Goal: Navigation & Orientation: Find specific page/section

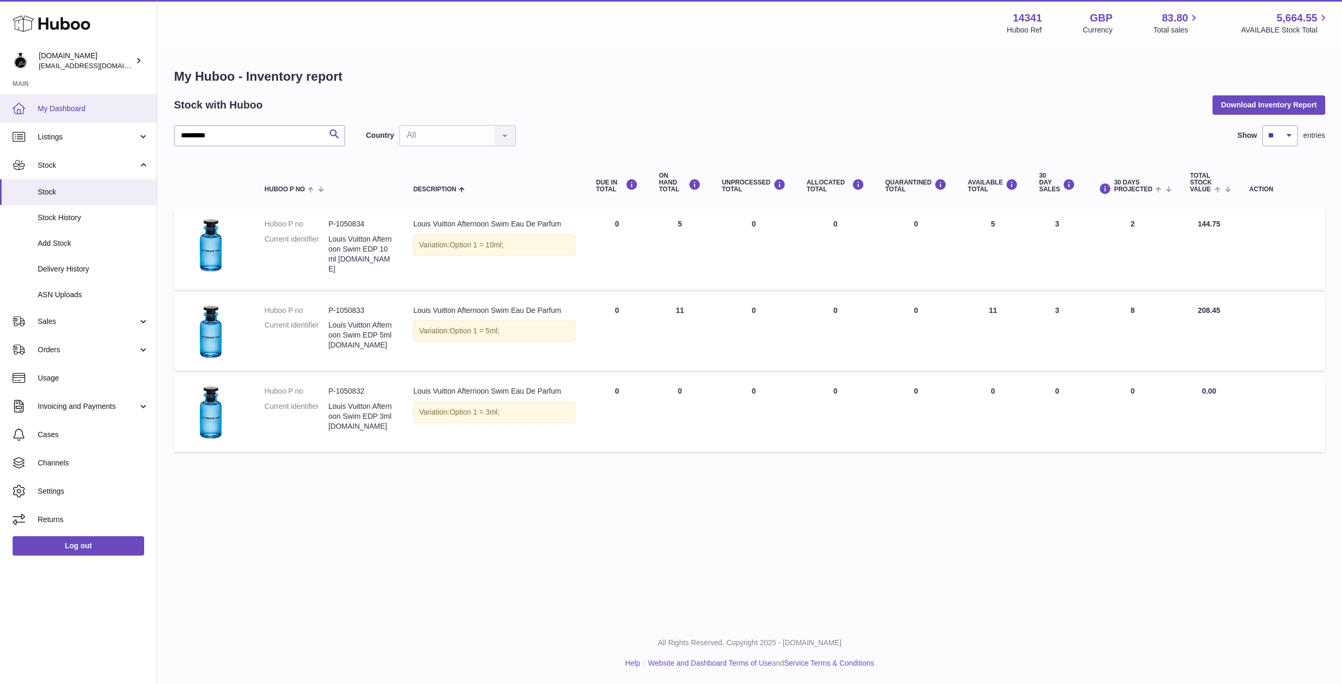
click at [65, 110] on span "My Dashboard" at bounding box center [93, 109] width 111 height 10
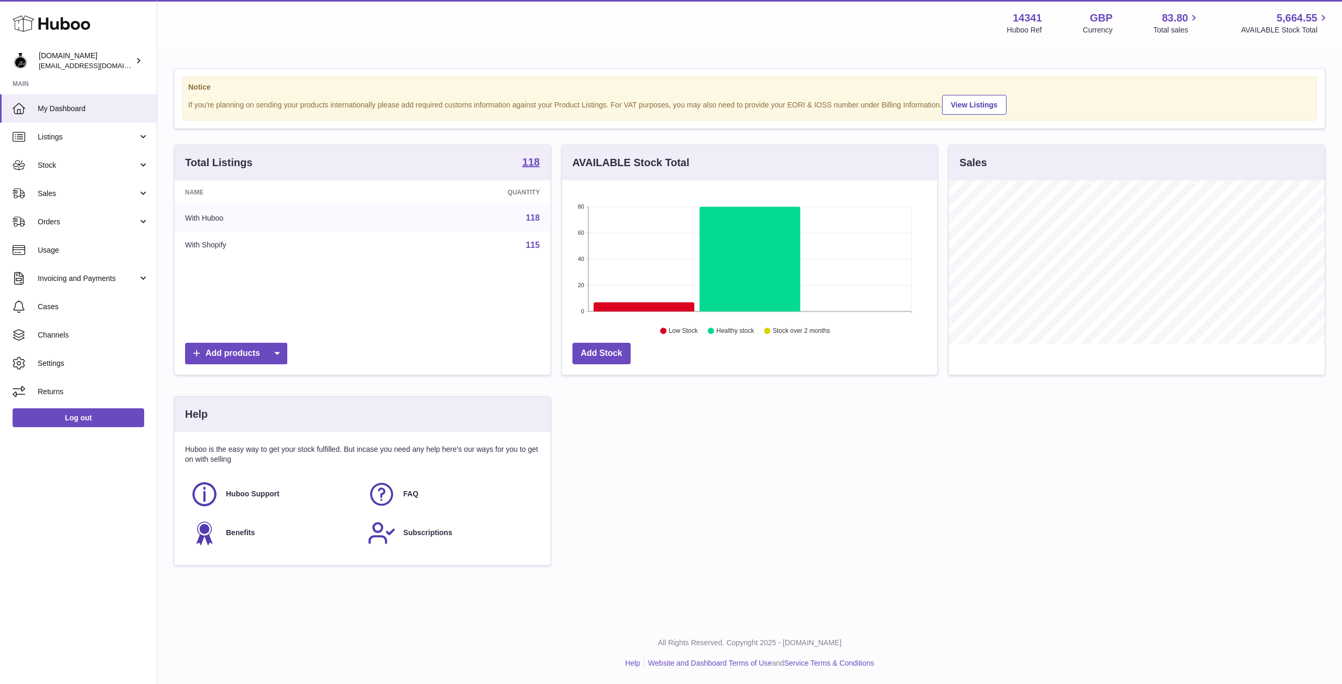
scroll to position [164, 375]
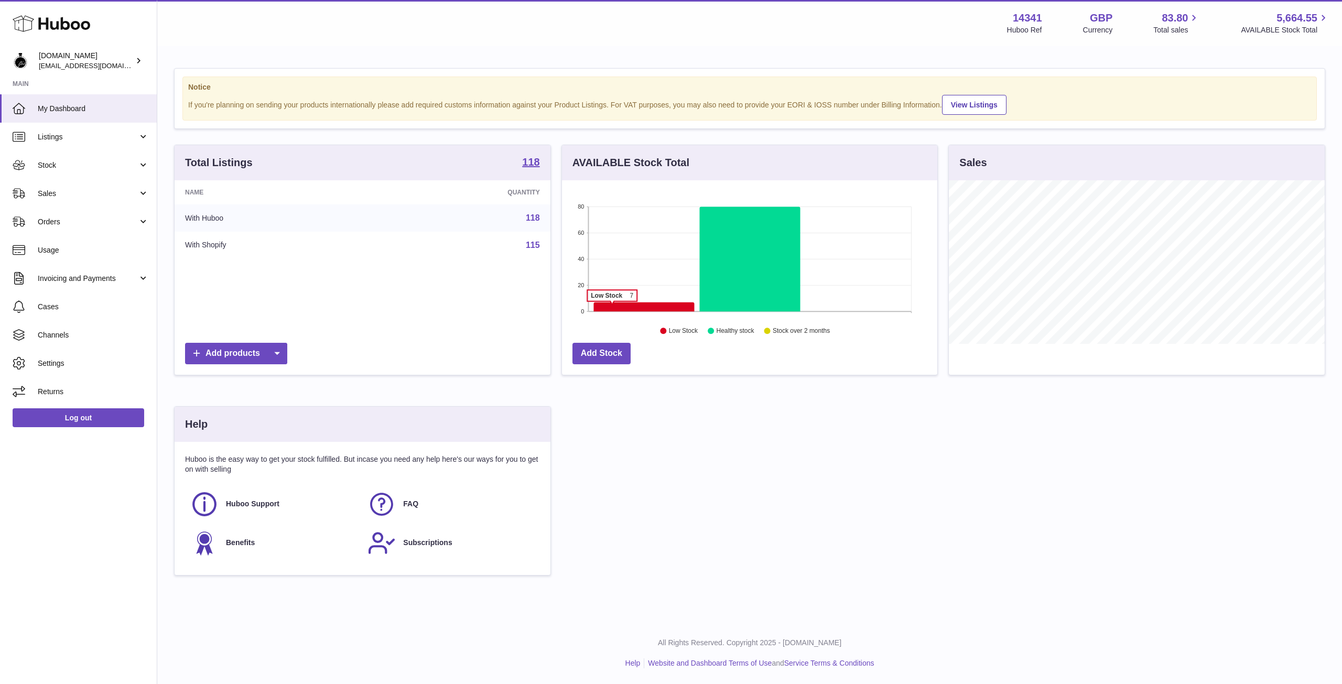
click at [612, 307] on icon at bounding box center [643, 307] width 101 height 9
